Goal: Information Seeking & Learning: Understand process/instructions

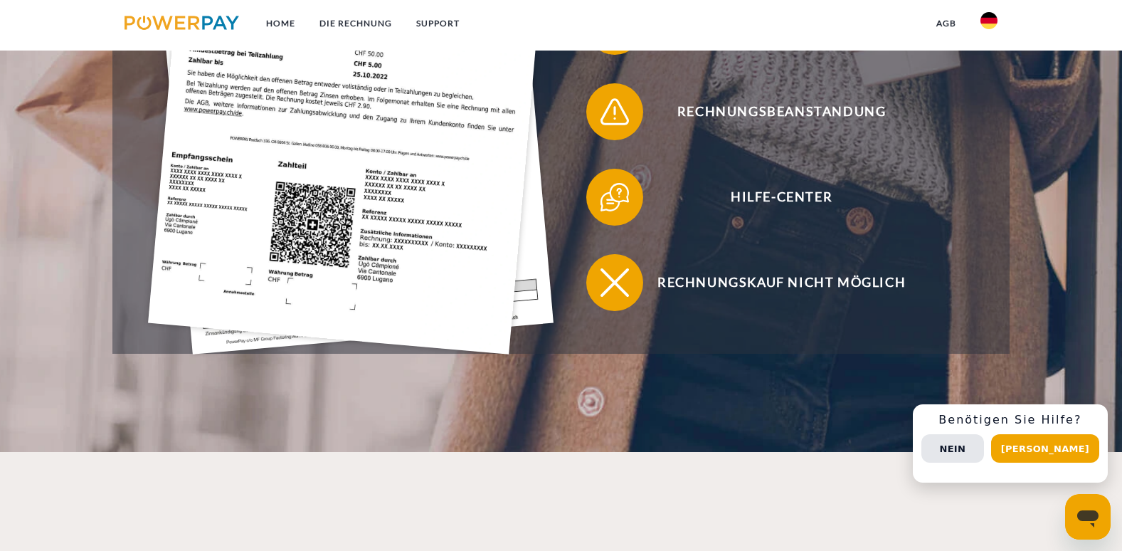
scroll to position [569, 0]
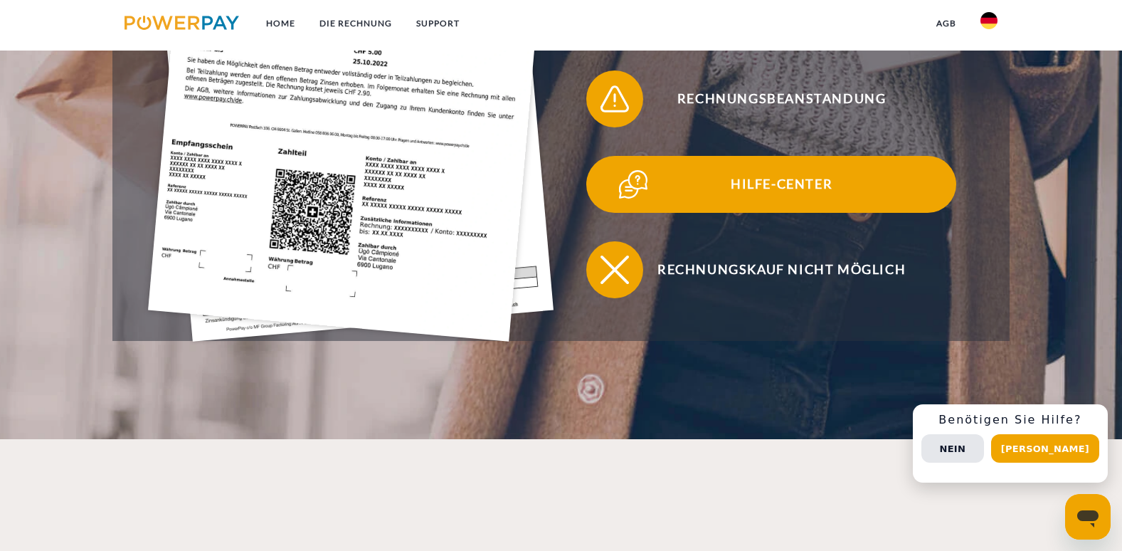
click at [777, 186] on span "Hilfe-Center" at bounding box center [781, 184] width 349 height 57
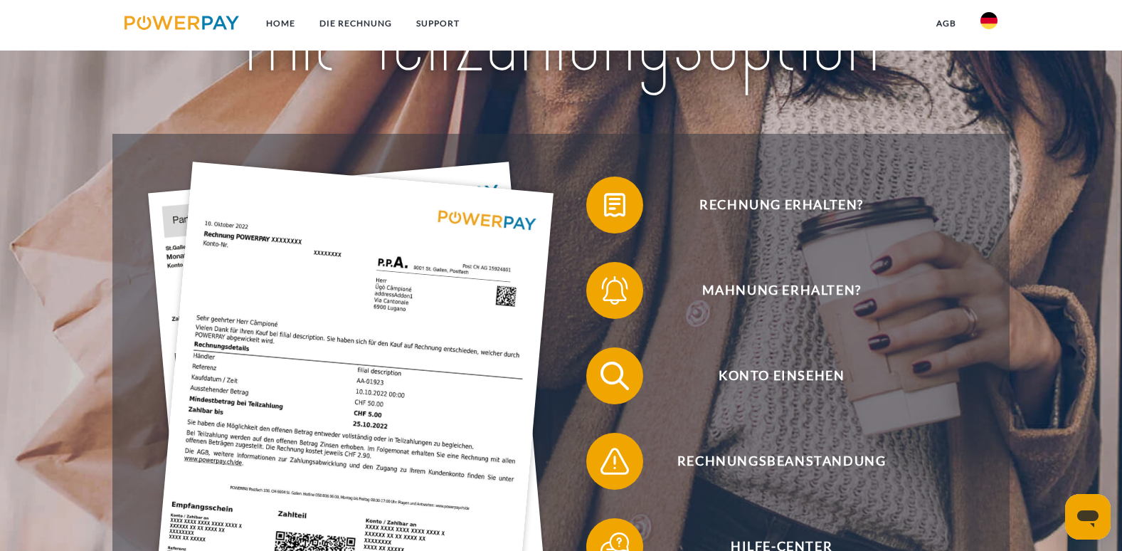
scroll to position [285, 0]
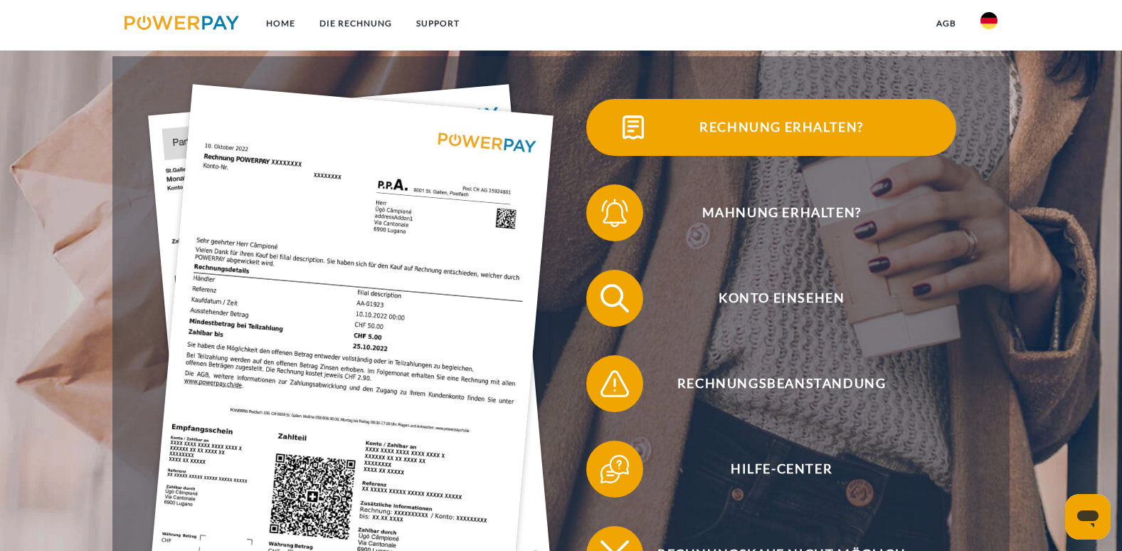
click at [732, 125] on span "Rechnung erhalten?" at bounding box center [781, 127] width 349 height 57
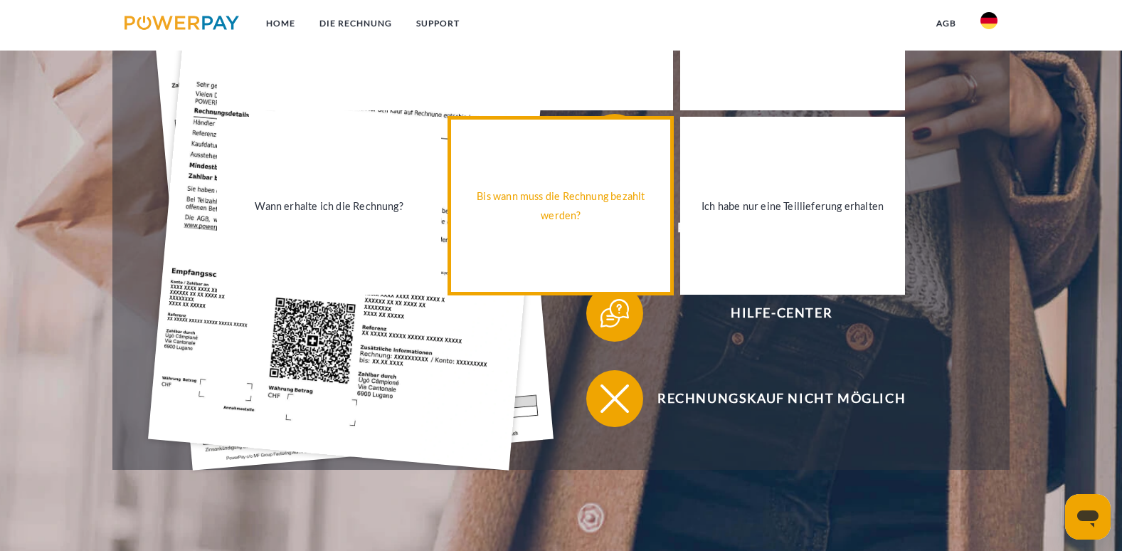
scroll to position [498, 0]
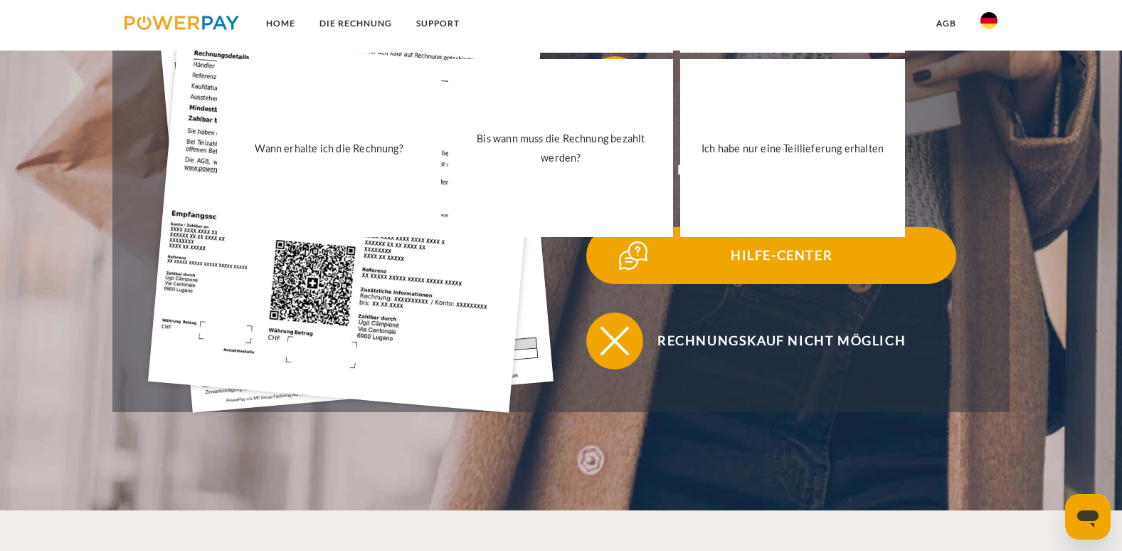
click at [665, 265] on span "Hilfe-Center" at bounding box center [781, 255] width 349 height 57
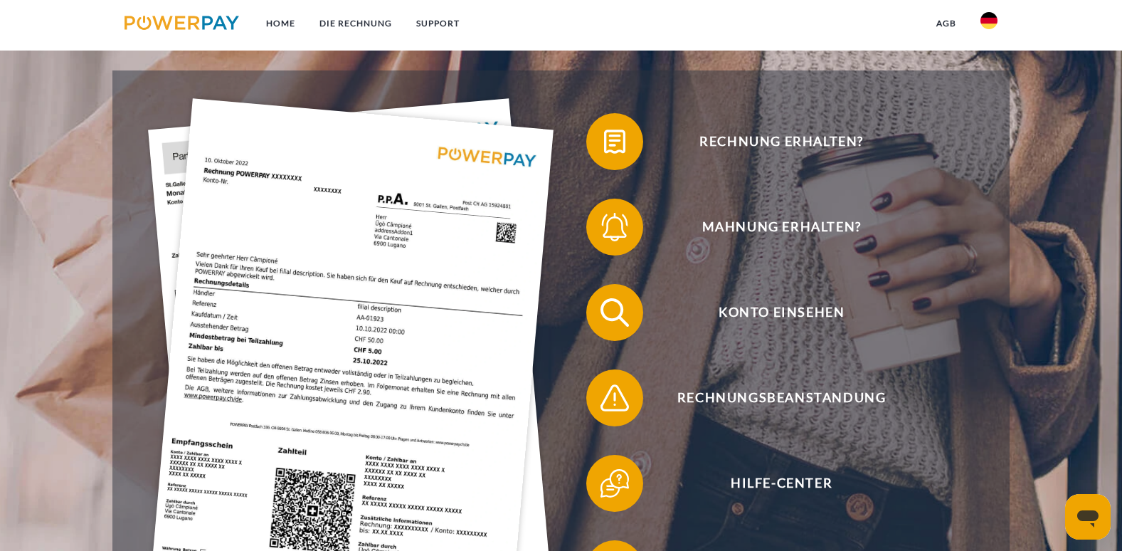
scroll to position [356, 0]
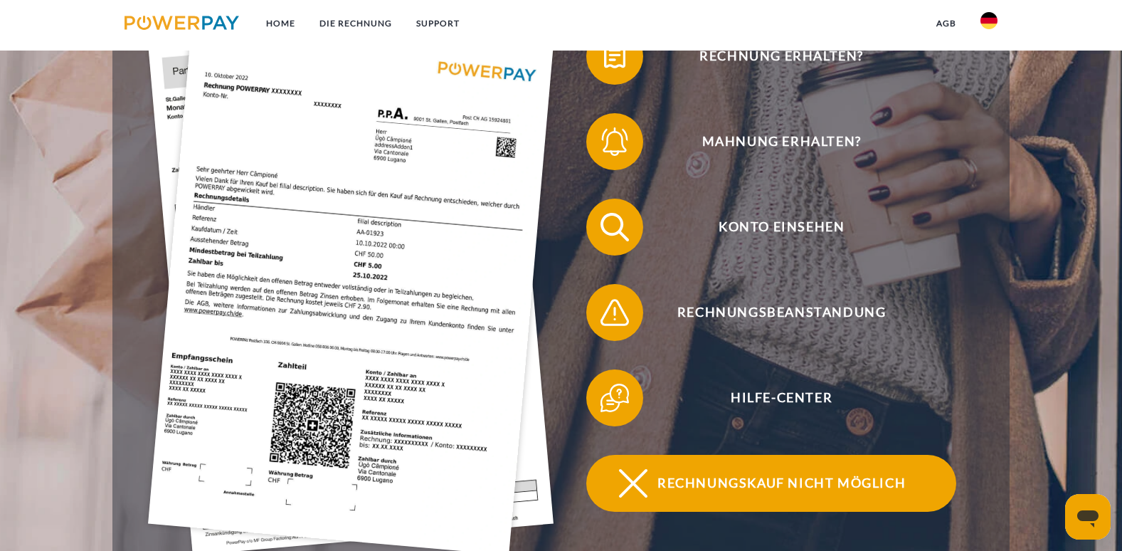
click at [724, 487] on span "Rechnungskauf nicht möglich" at bounding box center [781, 483] width 349 height 57
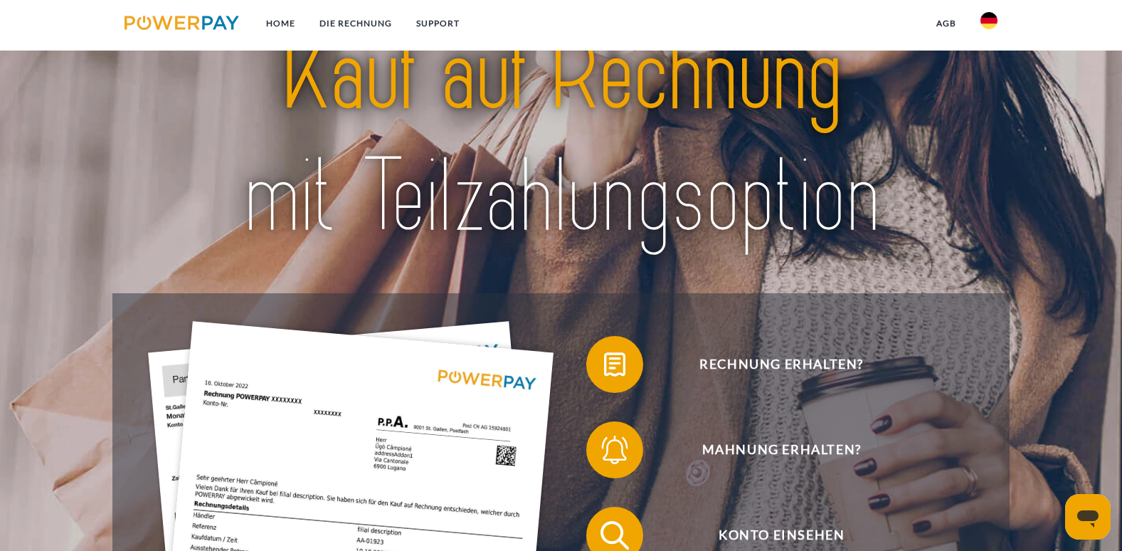
scroll to position [213, 0]
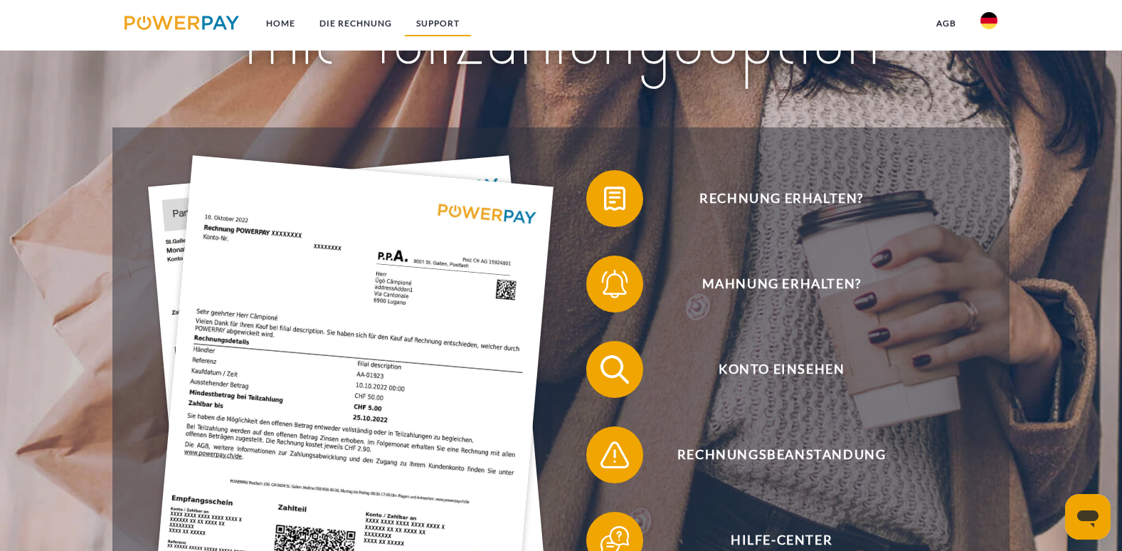
click at [429, 26] on link "SUPPORT" at bounding box center [438, 24] width 68 height 26
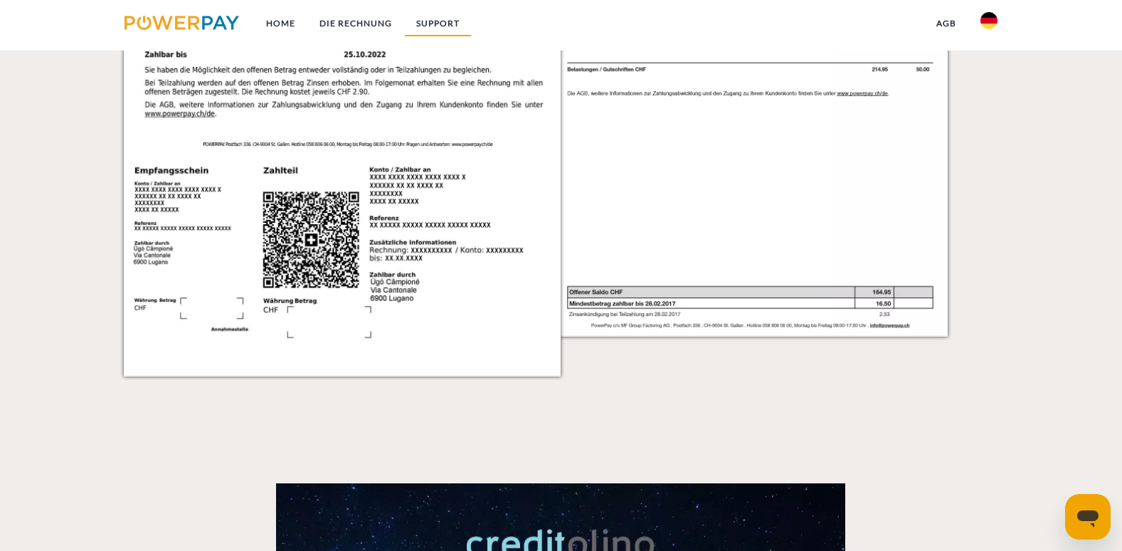
scroll to position [2492, 0]
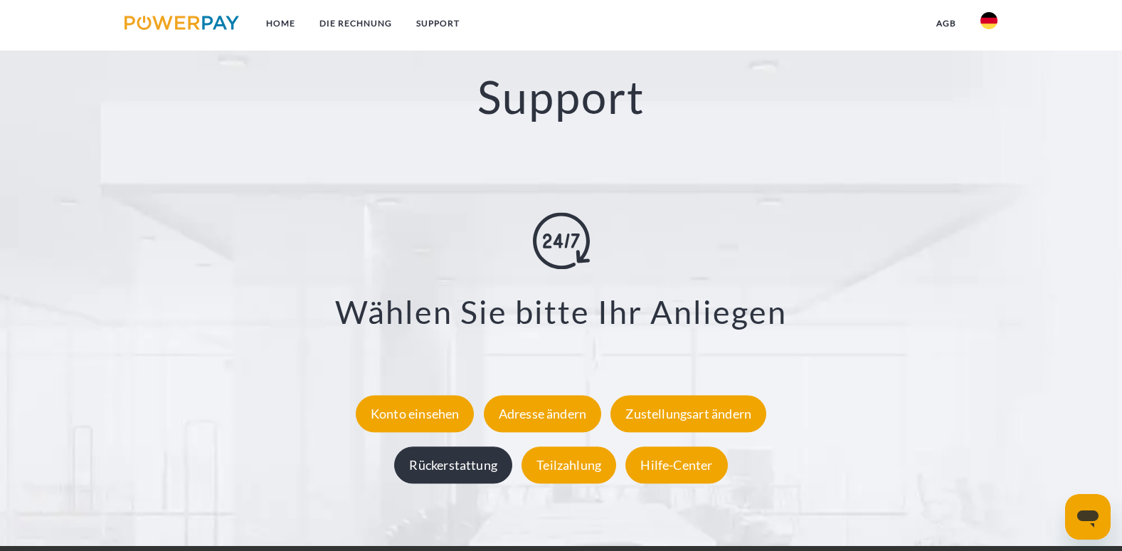
click at [448, 472] on div "Rückerstattung" at bounding box center [453, 464] width 118 height 37
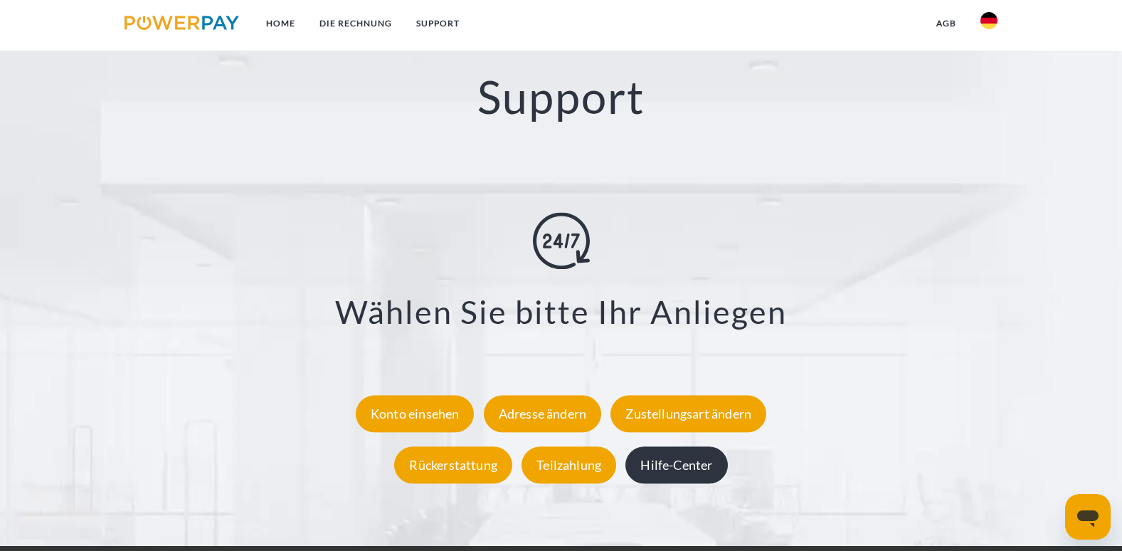
click at [664, 475] on div "Hilfe-Center" at bounding box center [676, 464] width 102 height 37
